Goal: Obtain resource: Obtain resource

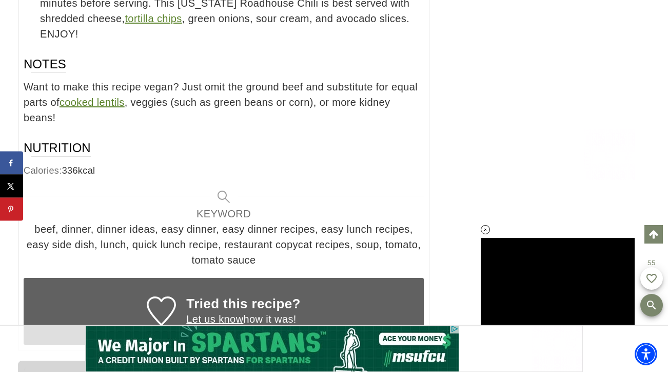
scroll to position [6359, 0]
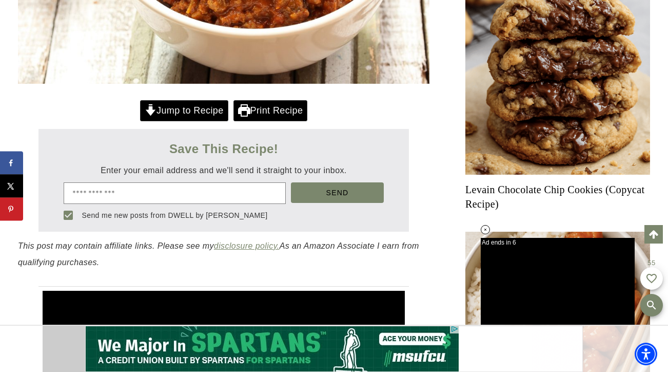
click at [259, 110] on link "Print Recipe" at bounding box center [271, 110] width 74 height 21
